Goal: Information Seeking & Learning: Find specific page/section

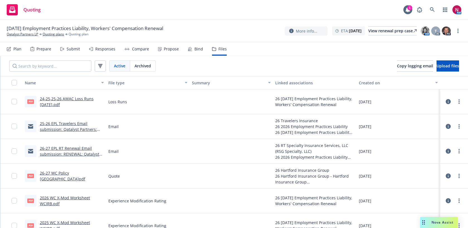
click at [78, 54] on div "Submit" at bounding box center [70, 48] width 20 height 13
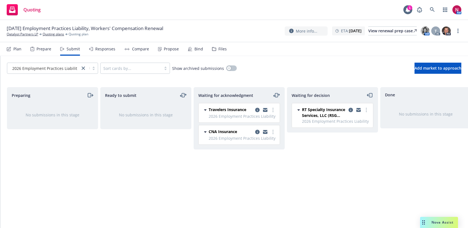
click at [215, 51] on div "Files" at bounding box center [219, 48] width 15 height 13
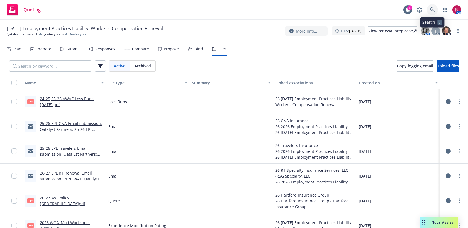
click at [430, 9] on icon at bounding box center [432, 9] width 5 height 5
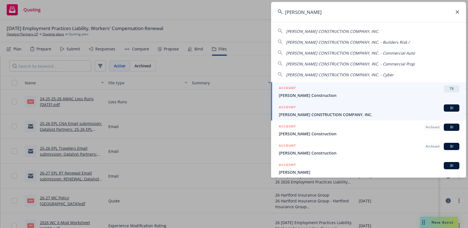
type input "bjork"
click at [387, 112] on span "[PERSON_NAME] CONSTRUCTION COMPANY, INC." at bounding box center [369, 115] width 180 height 6
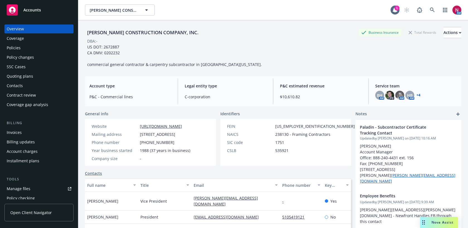
click at [34, 50] on div "Policies" at bounding box center [39, 47] width 65 height 9
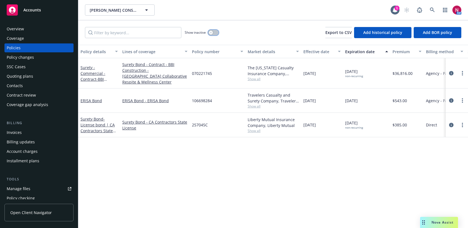
click at [217, 30] on button "button" at bounding box center [213, 33] width 11 height 6
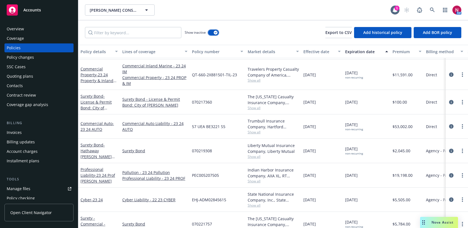
scroll to position [778, 0]
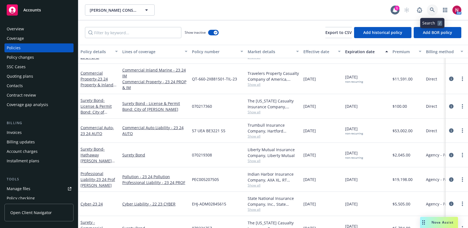
click at [430, 8] on icon at bounding box center [432, 10] width 5 height 5
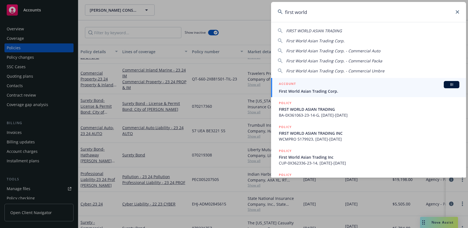
type input "first world"
click at [375, 90] on span "First World Asian Trading Corp." at bounding box center [369, 91] width 180 height 6
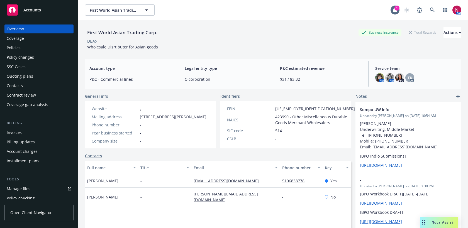
click at [31, 47] on div "Policies" at bounding box center [39, 47] width 65 height 9
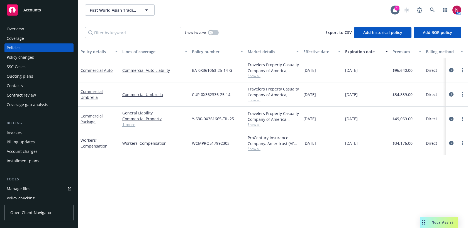
click at [94, 143] on div "Workers' Compensation" at bounding box center [98, 143] width 37 height 12
click at [95, 146] on link "Workers' Compensation" at bounding box center [93, 143] width 27 height 11
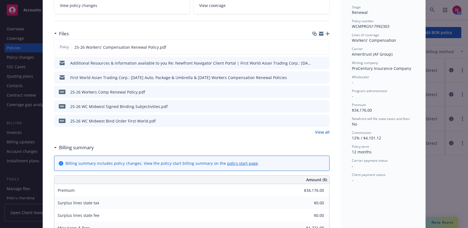
scroll to position [139, 0]
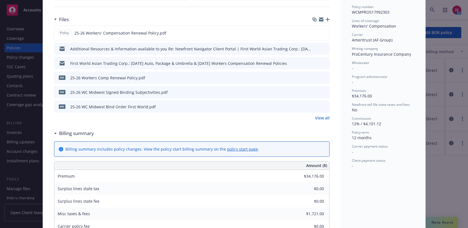
click at [323, 91] on icon "preview file" at bounding box center [324, 92] width 5 height 4
